Goal: Navigation & Orientation: Find specific page/section

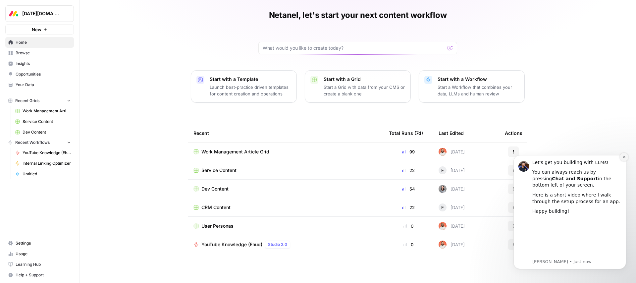
click at [622, 158] on button "Dismiss notification" at bounding box center [624, 157] width 9 height 9
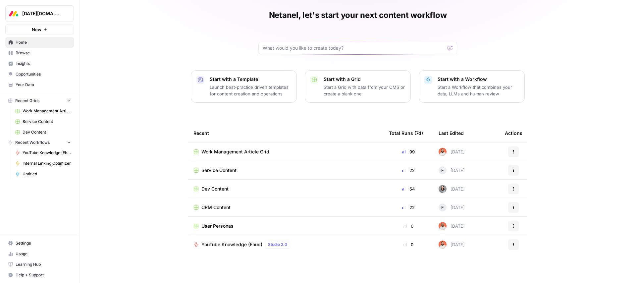
click at [234, 226] on div "User Personas" at bounding box center [285, 226] width 185 height 7
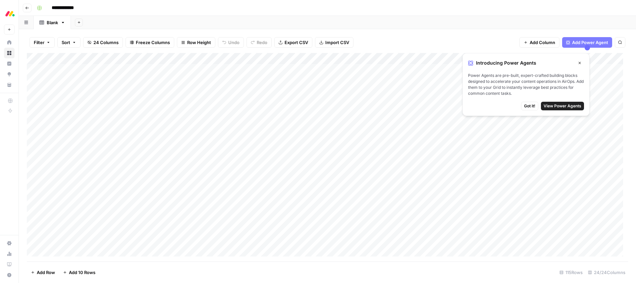
click at [30, 6] on button "Go back" at bounding box center [27, 8] width 9 height 9
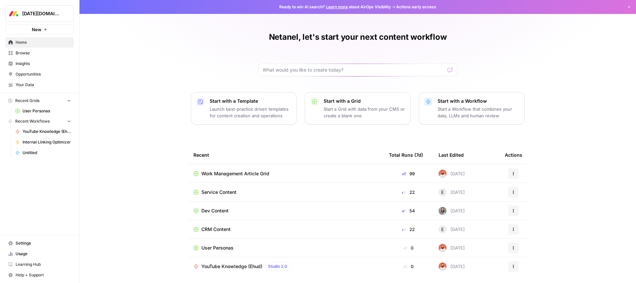
click at [257, 250] on div "User Personas" at bounding box center [285, 247] width 185 height 7
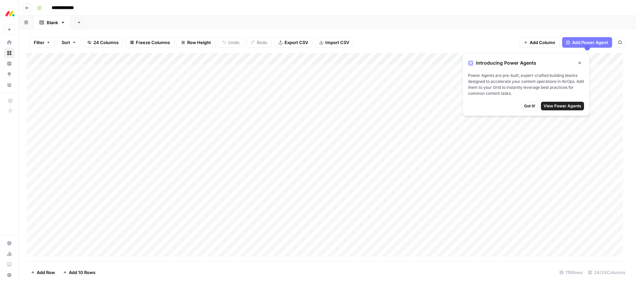
click at [580, 62] on icon "button" at bounding box center [580, 63] width 2 height 2
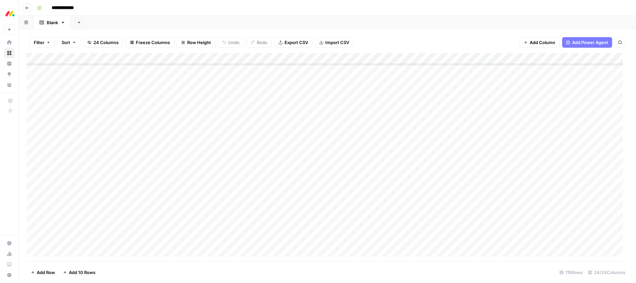
scroll to position [204, 0]
click at [28, 6] on icon "button" at bounding box center [27, 8] width 4 height 4
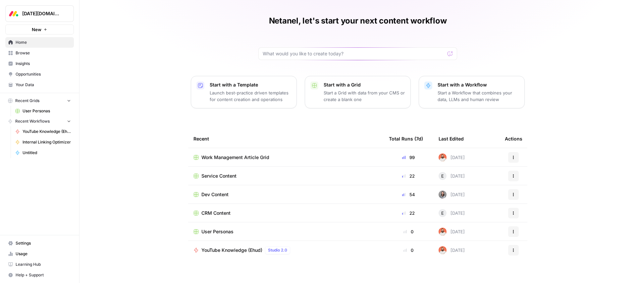
scroll to position [19, 0]
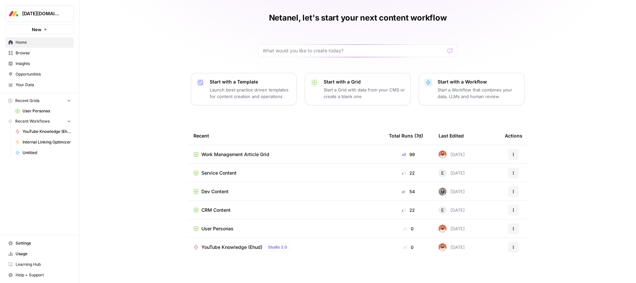
click at [225, 228] on span "User Personas" at bounding box center [217, 228] width 32 height 7
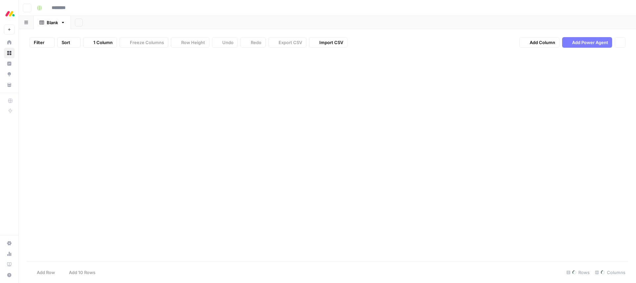
type input "**********"
click at [105, 70] on div "Add Column" at bounding box center [327, 157] width 601 height 208
click at [31, 69] on div "Add Column" at bounding box center [327, 157] width 601 height 208
click at [32, 69] on div "Add Column" at bounding box center [327, 157] width 601 height 208
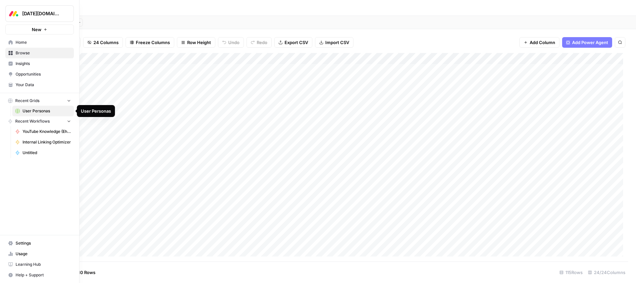
click at [33, 113] on span "User Personas" at bounding box center [47, 111] width 48 height 6
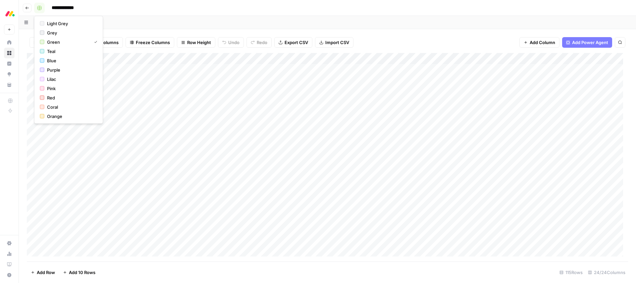
click at [41, 10] on icon "button" at bounding box center [39, 8] width 5 height 5
click at [192, 14] on header "**********" at bounding box center [327, 8] width 617 height 16
click at [260, 60] on div "Add Column" at bounding box center [327, 157] width 601 height 208
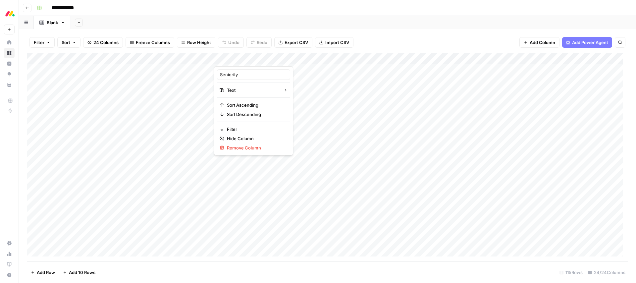
click at [381, 18] on div "Add Sheet" at bounding box center [353, 22] width 565 height 13
click at [394, 30] on div "Filter Sort 24 Columns Freeze Columns Row Height Undo Redo Export CSV Import CS…" at bounding box center [327, 156] width 617 height 254
click at [338, 84] on div "Add Column" at bounding box center [327, 157] width 601 height 208
click at [366, 58] on div "Add Column" at bounding box center [327, 157] width 601 height 208
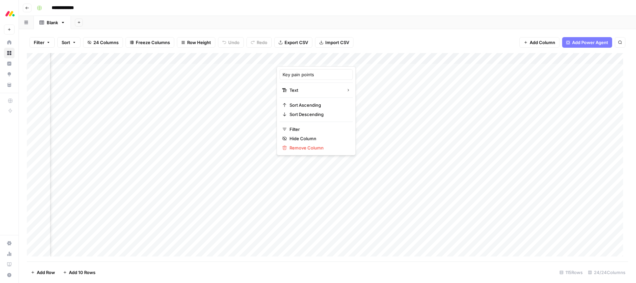
click at [462, 60] on div "Add Column" at bounding box center [327, 157] width 601 height 208
click at [476, 33] on div "Filter Sort 24 Columns Freeze Columns Row Height Undo Redo Export CSV Import CS…" at bounding box center [327, 42] width 601 height 21
click at [390, 58] on div "Add Column" at bounding box center [327, 157] width 601 height 208
click at [383, 28] on div "Add Sheet" at bounding box center [353, 22] width 565 height 13
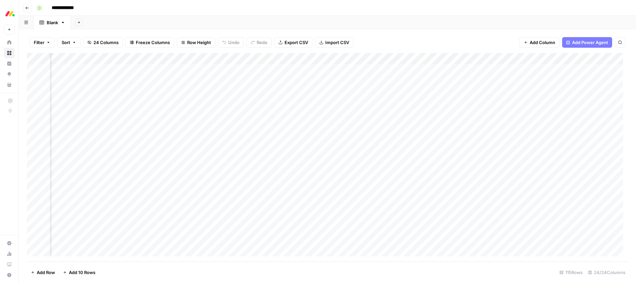
scroll to position [0, 1448]
click at [392, 58] on div "Add Column" at bounding box center [327, 157] width 601 height 208
click at [380, 30] on div "Filter Sort 24 Columns Freeze Columns Row Height Undo Redo Export CSV Import CS…" at bounding box center [327, 156] width 617 height 254
click at [23, 9] on button "Go back" at bounding box center [27, 8] width 9 height 9
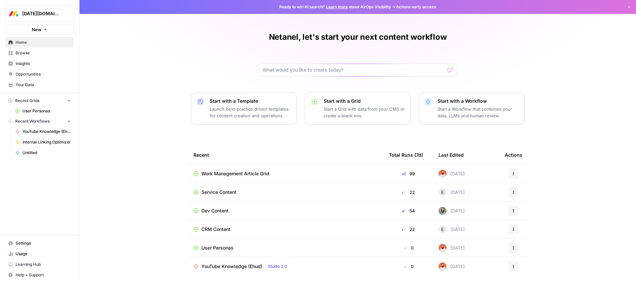
scroll to position [4, 0]
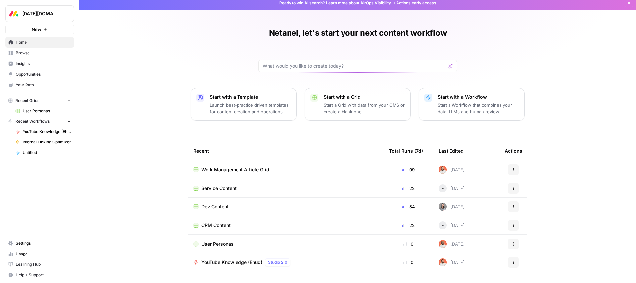
click at [262, 171] on span "Work Management Article Grid" at bounding box center [235, 169] width 68 height 7
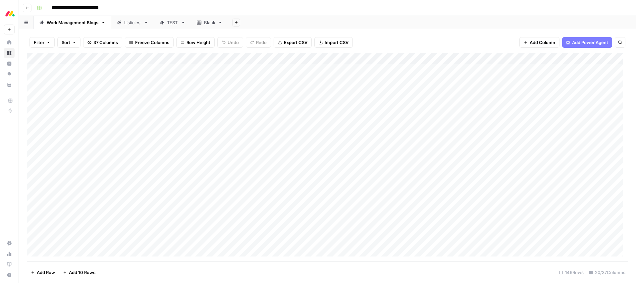
click at [27, 9] on icon "button" at bounding box center [27, 8] width 4 height 4
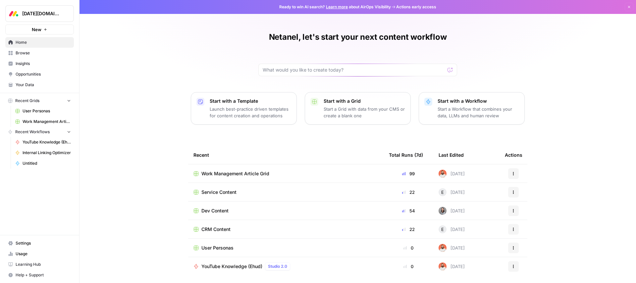
scroll to position [22, 0]
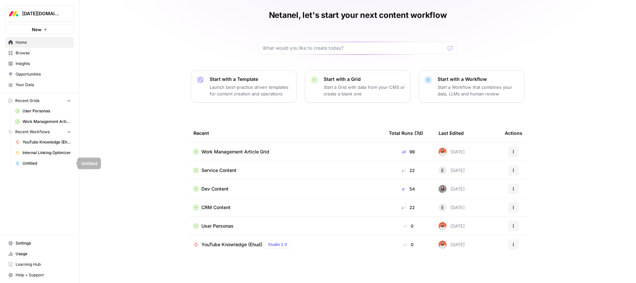
click at [38, 165] on span "Untitled" at bounding box center [47, 163] width 48 height 6
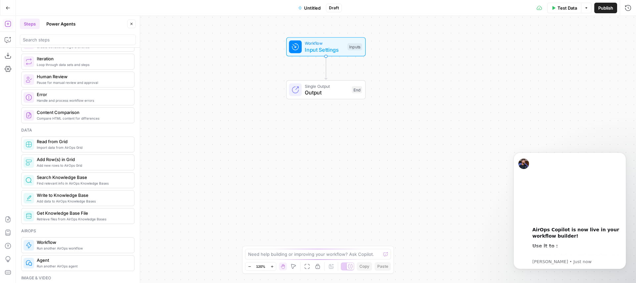
scroll to position [219, 0]
click at [7, 8] on icon "button" at bounding box center [8, 8] width 5 height 5
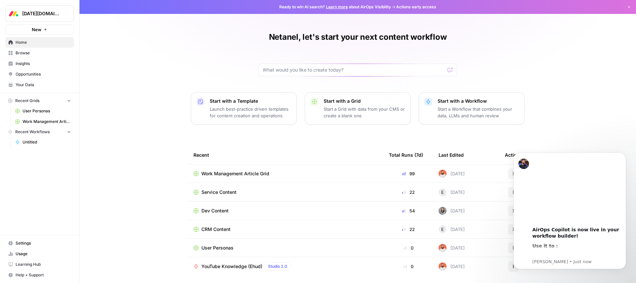
scroll to position [22, 0]
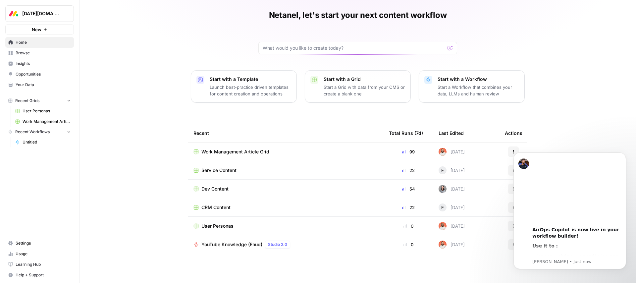
click at [506, 151] on body "00:00 AirOps Copilot is now live in your workflow builder! Use it to : Improve,…" at bounding box center [569, 219] width 127 height 145
click at [508, 151] on body "00:00 AirOps Copilot is now live in your workflow builder! Use it to : Improve,…" at bounding box center [569, 219] width 127 height 145
click at [625, 153] on icon "Dismiss notification" at bounding box center [624, 154] width 4 height 4
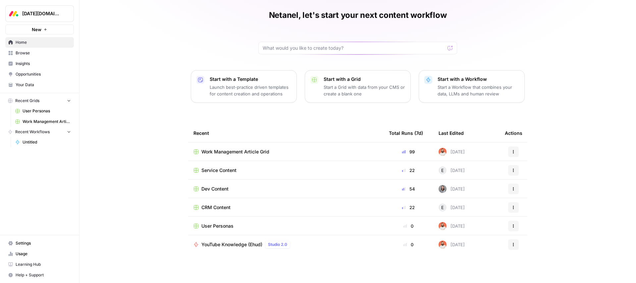
click at [511, 153] on icon "button" at bounding box center [513, 152] width 4 height 4
click at [225, 152] on span "Work Management Article Grid" at bounding box center [235, 151] width 68 height 7
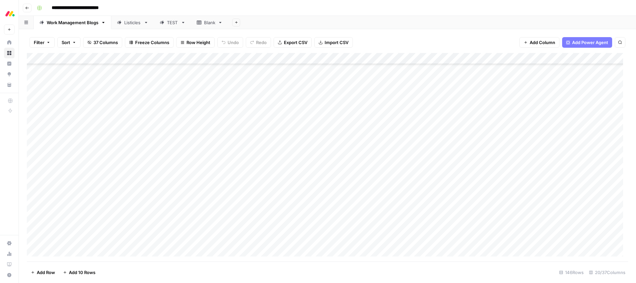
scroll to position [409, 0]
